Goal: Navigation & Orientation: Find specific page/section

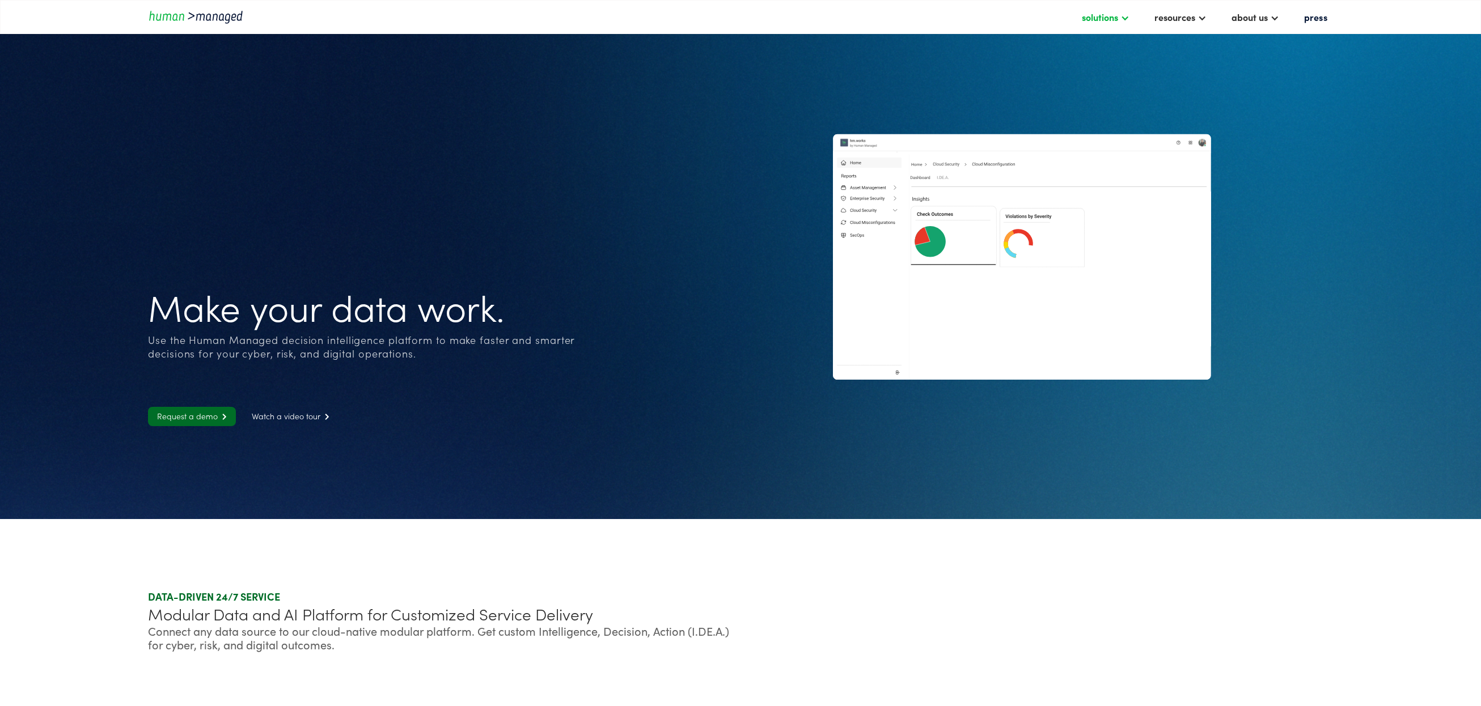
click at [1108, 18] on div "solutions" at bounding box center [1099, 17] width 36 height 14
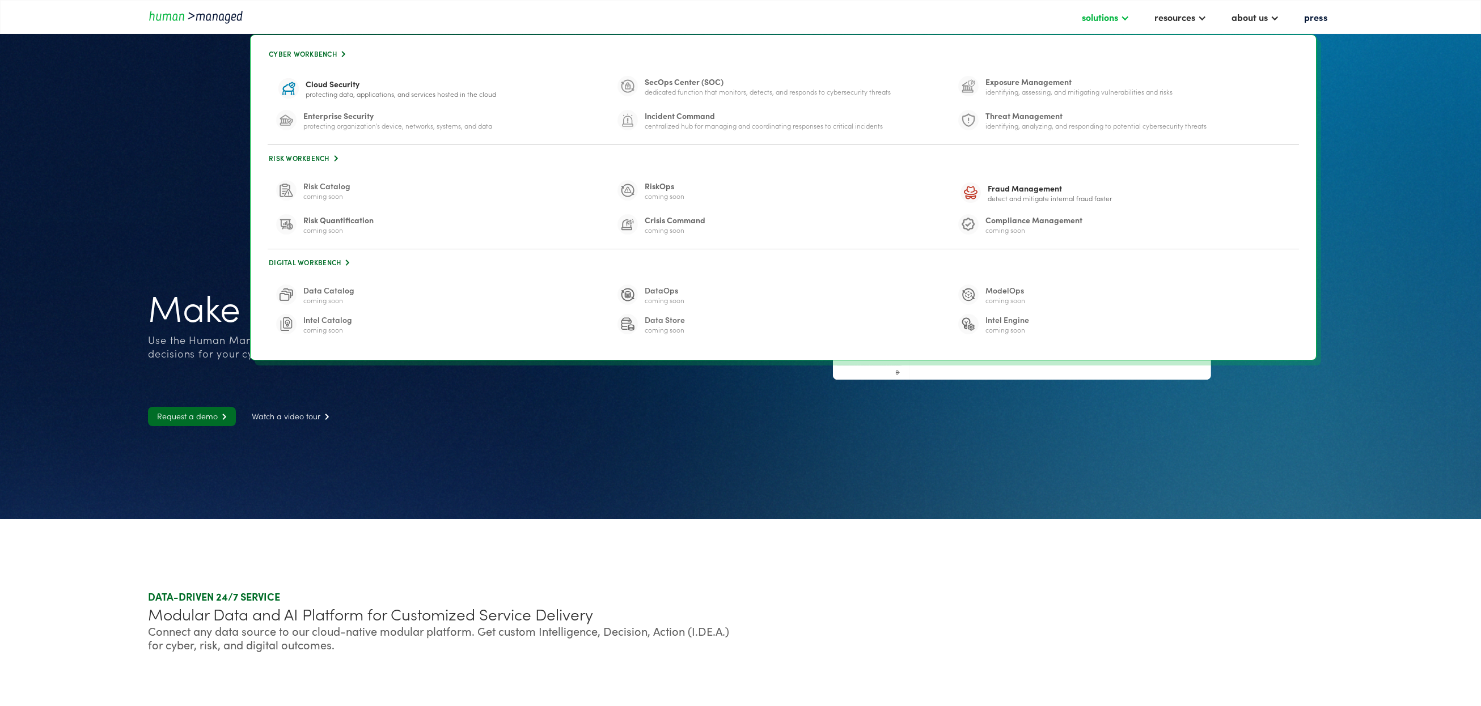
click at [1110, 17] on div "solutions" at bounding box center [1099, 17] width 36 height 14
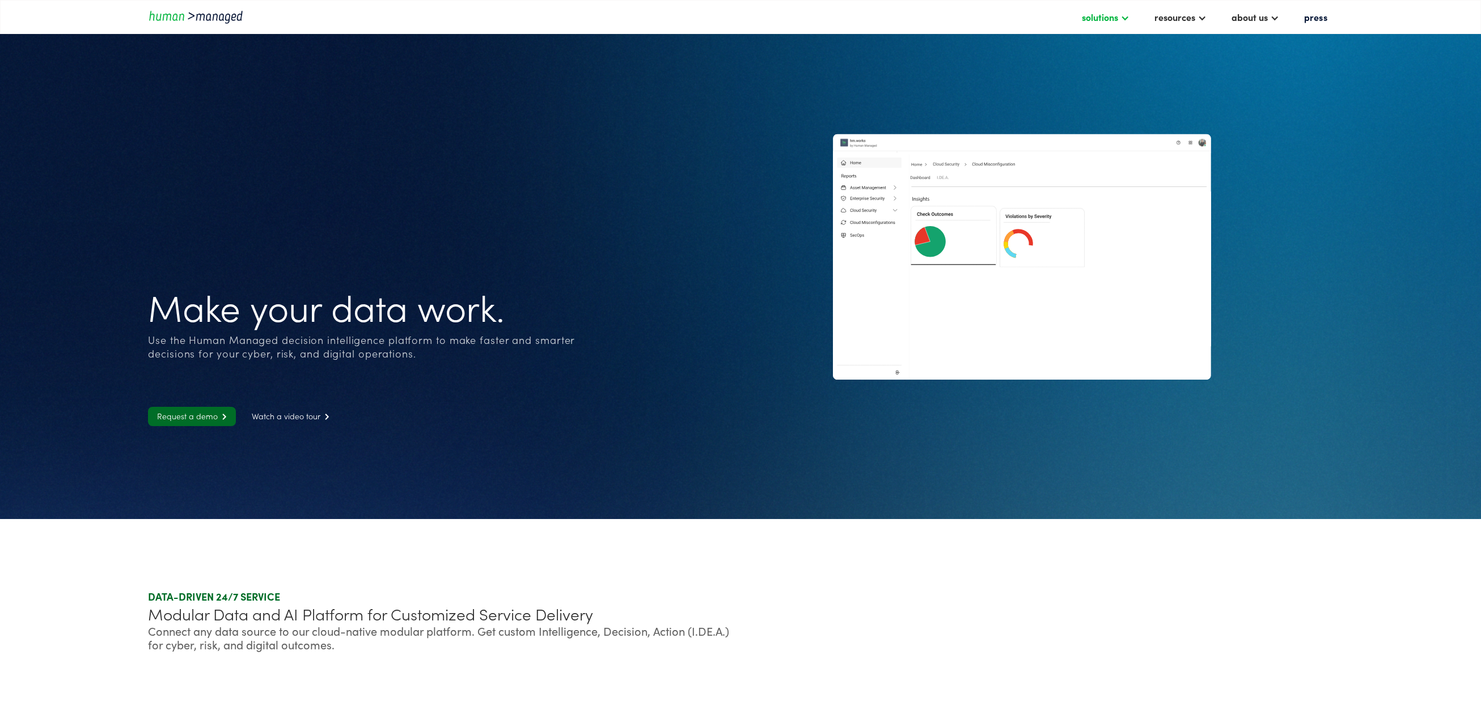
click at [1129, 15] on div at bounding box center [1124, 16] width 9 height 9
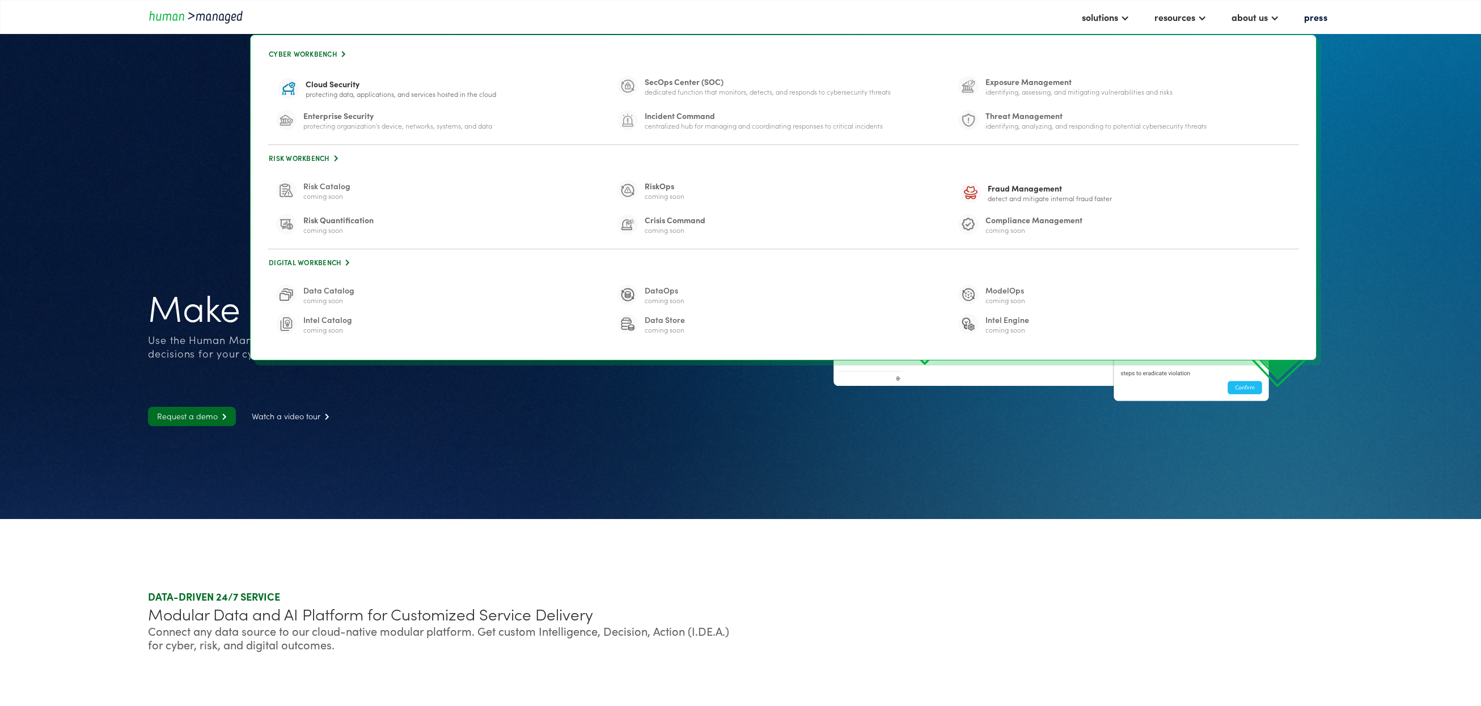
scroll to position [166, 0]
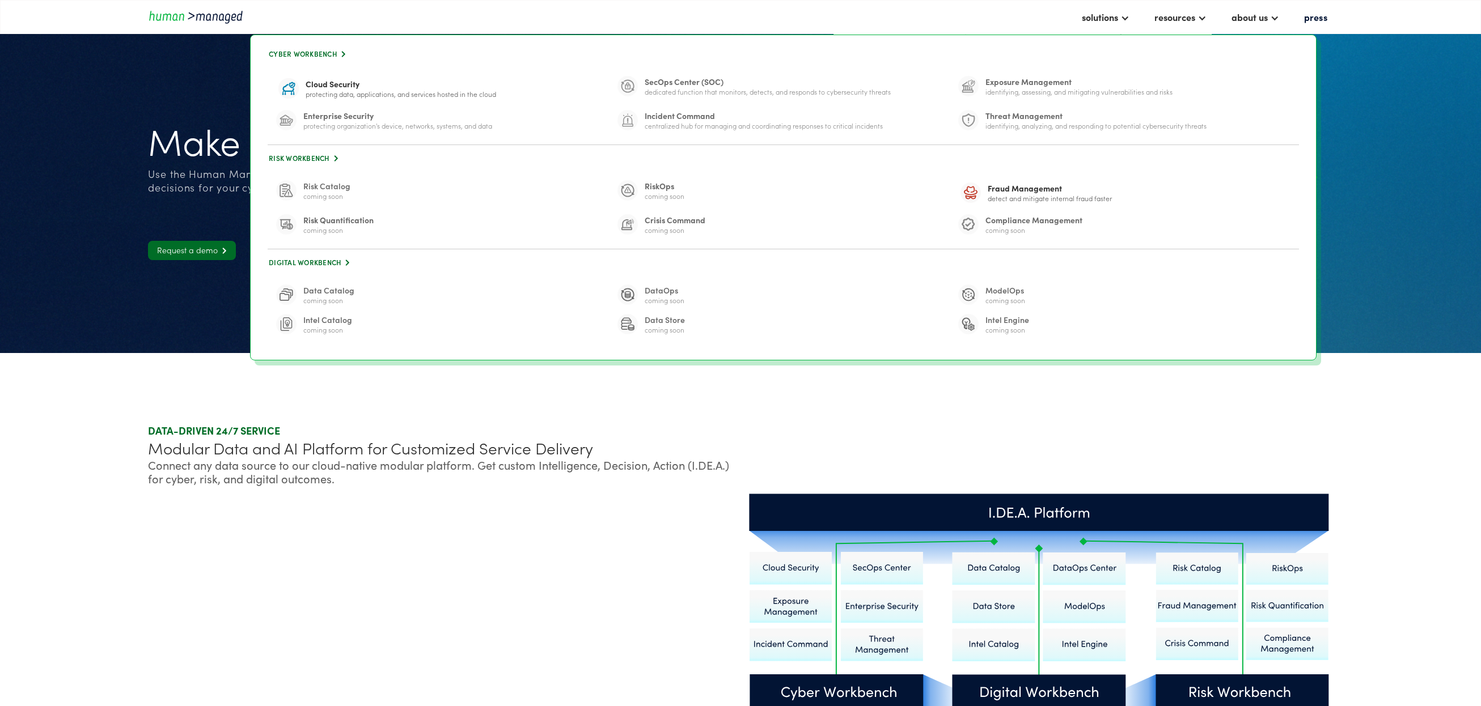
click at [1426, 173] on section "Make your data work. Use the Human Managed decision intelligence platform to ma…" at bounding box center [740, 93] width 1481 height 519
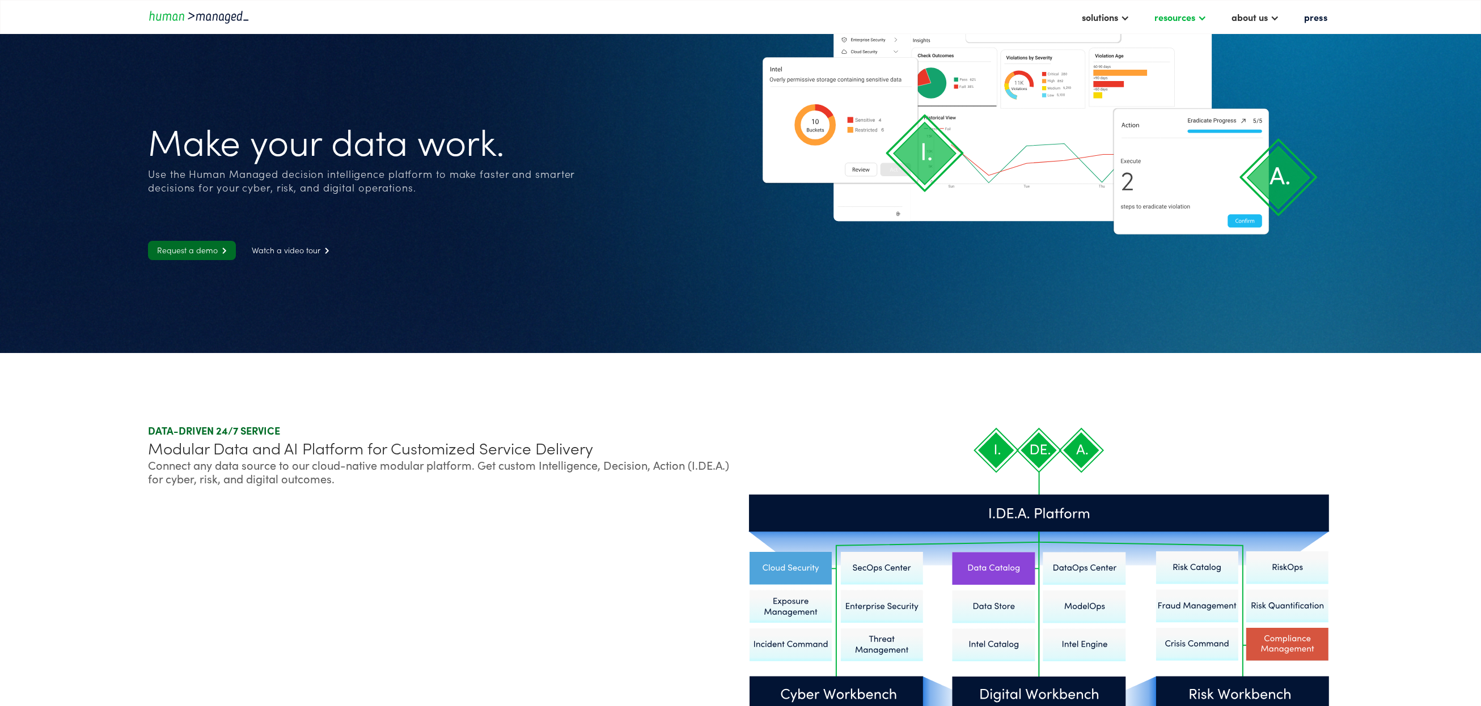
click at [1189, 21] on div "resources" at bounding box center [1174, 17] width 41 height 14
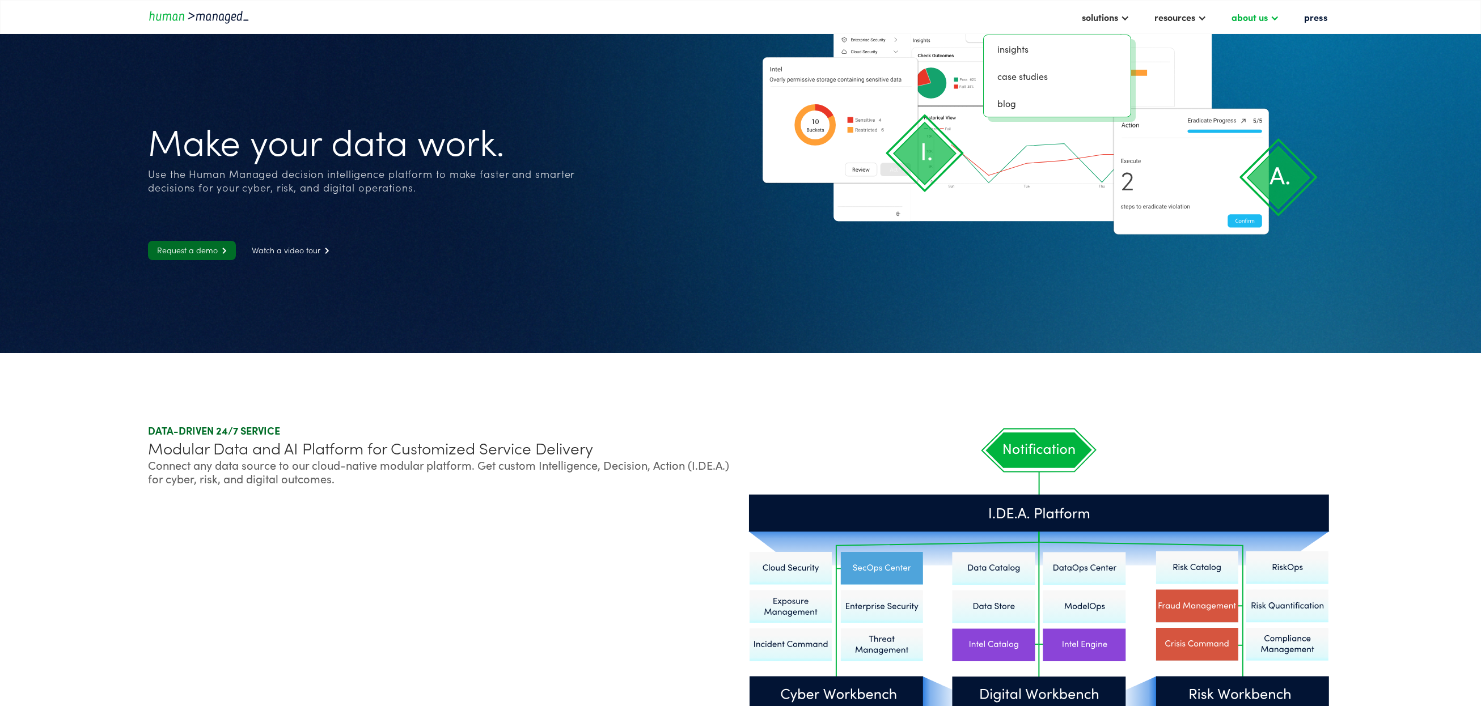
click at [1267, 20] on div "about us" at bounding box center [1249, 17] width 36 height 14
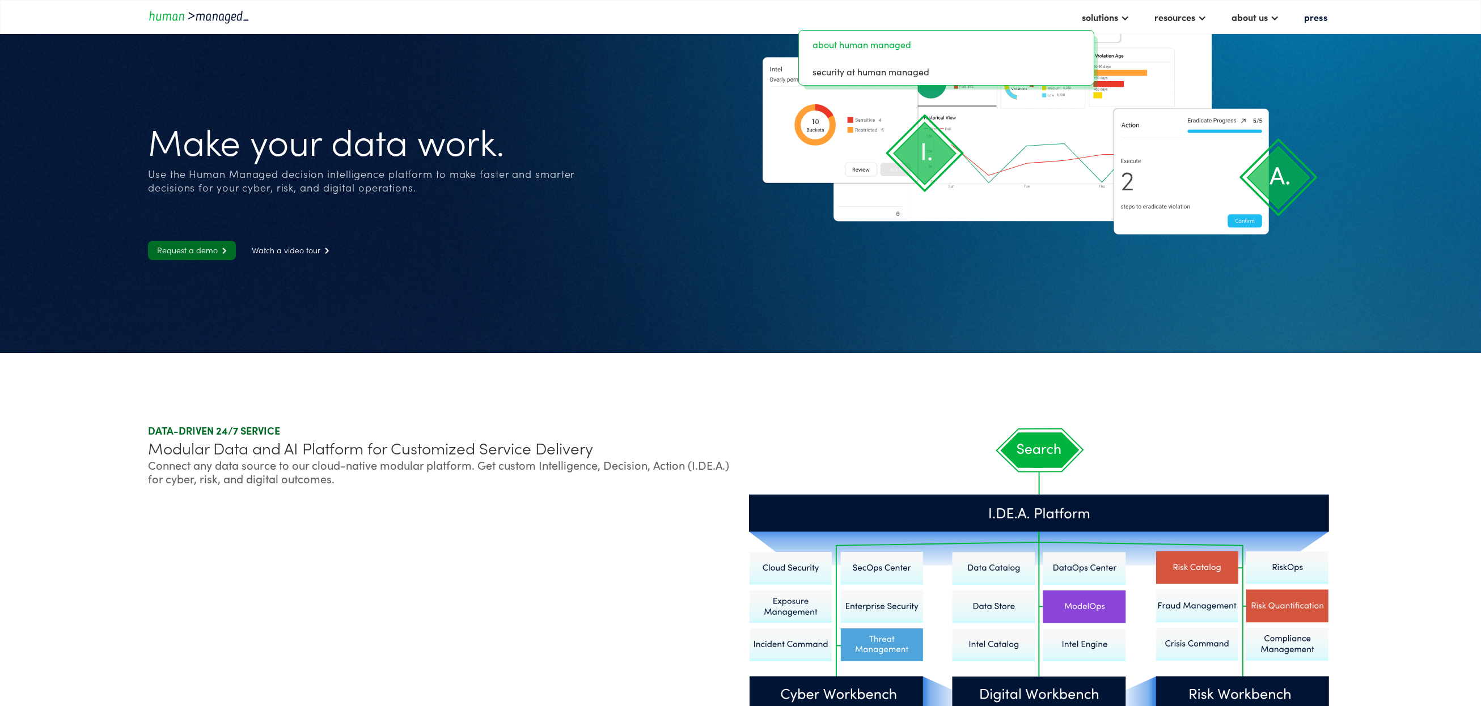
click at [868, 40] on link "about human managed" at bounding box center [946, 44] width 286 height 18
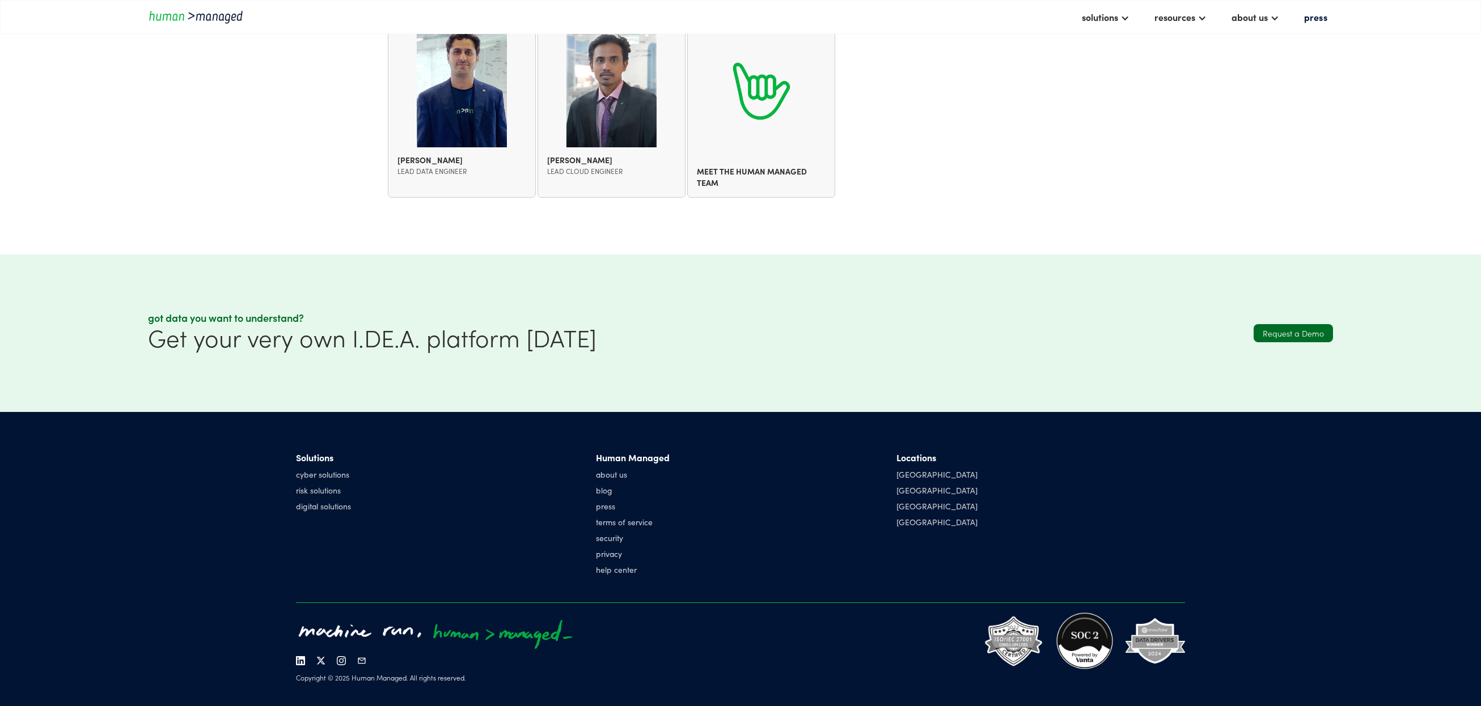
scroll to position [1649, 0]
